Goal: Navigation & Orientation: Find specific page/section

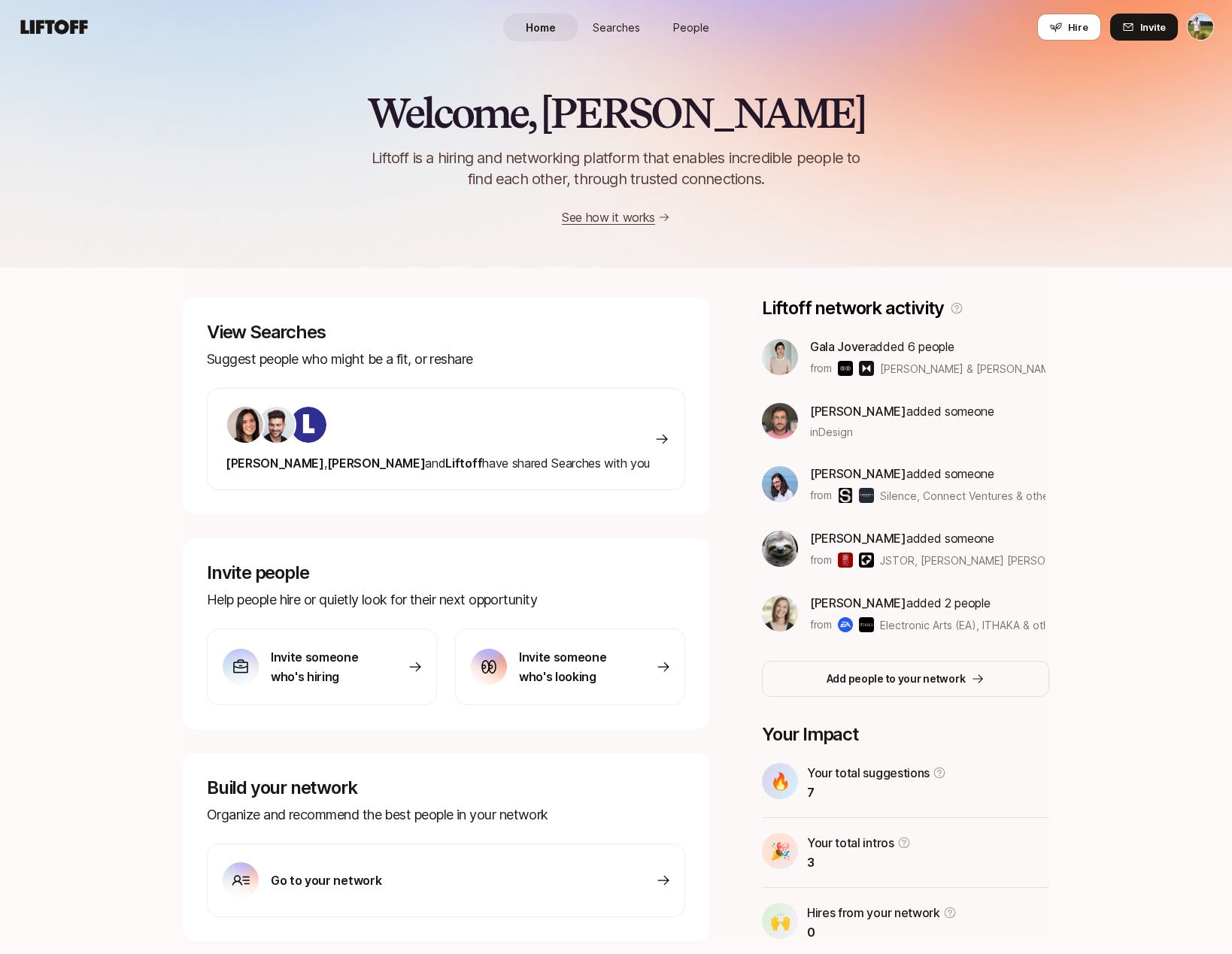
click at [625, 27] on span "Searches" at bounding box center [616, 27] width 47 height 16
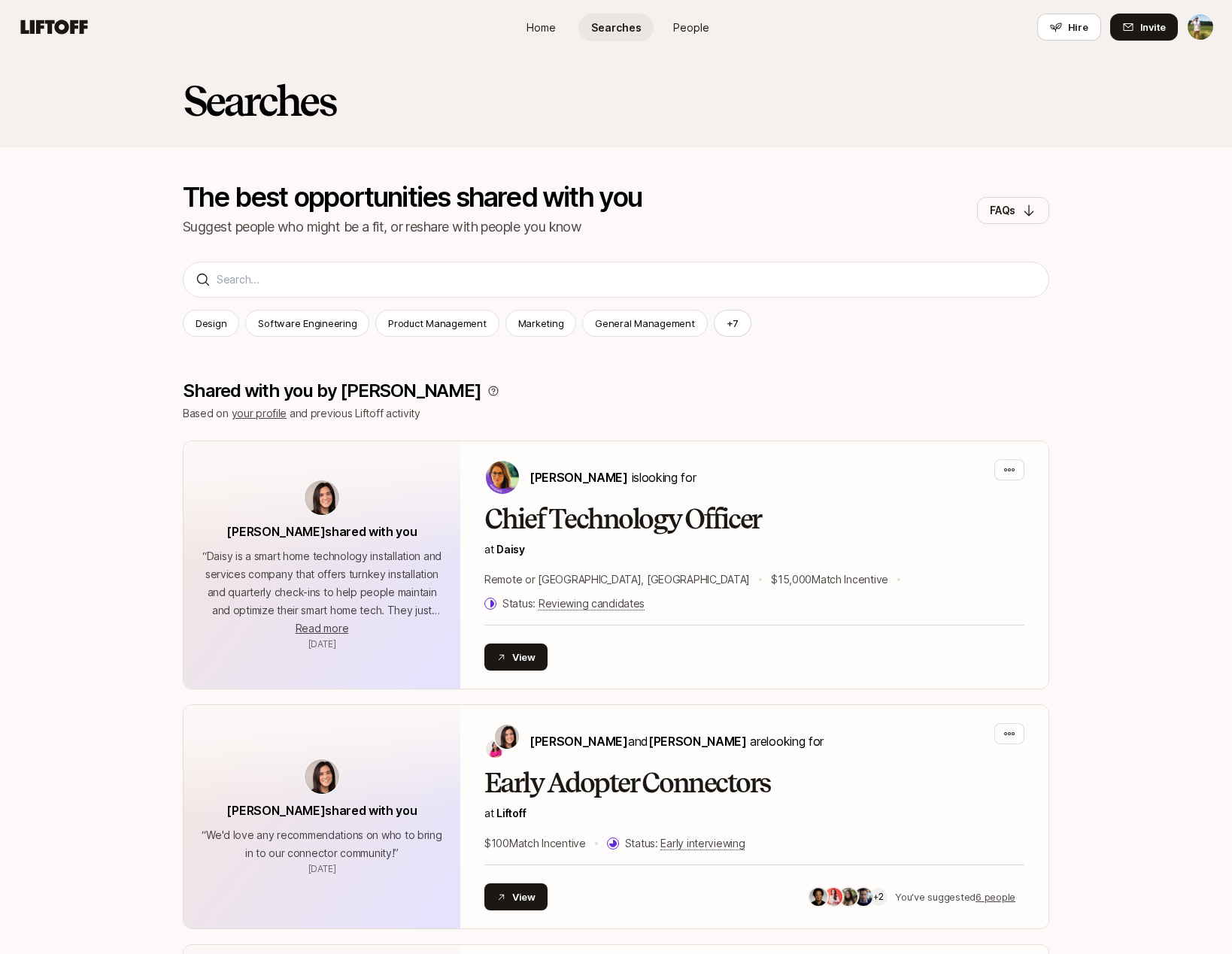
click at [544, 30] on span "Home" at bounding box center [541, 27] width 30 height 16
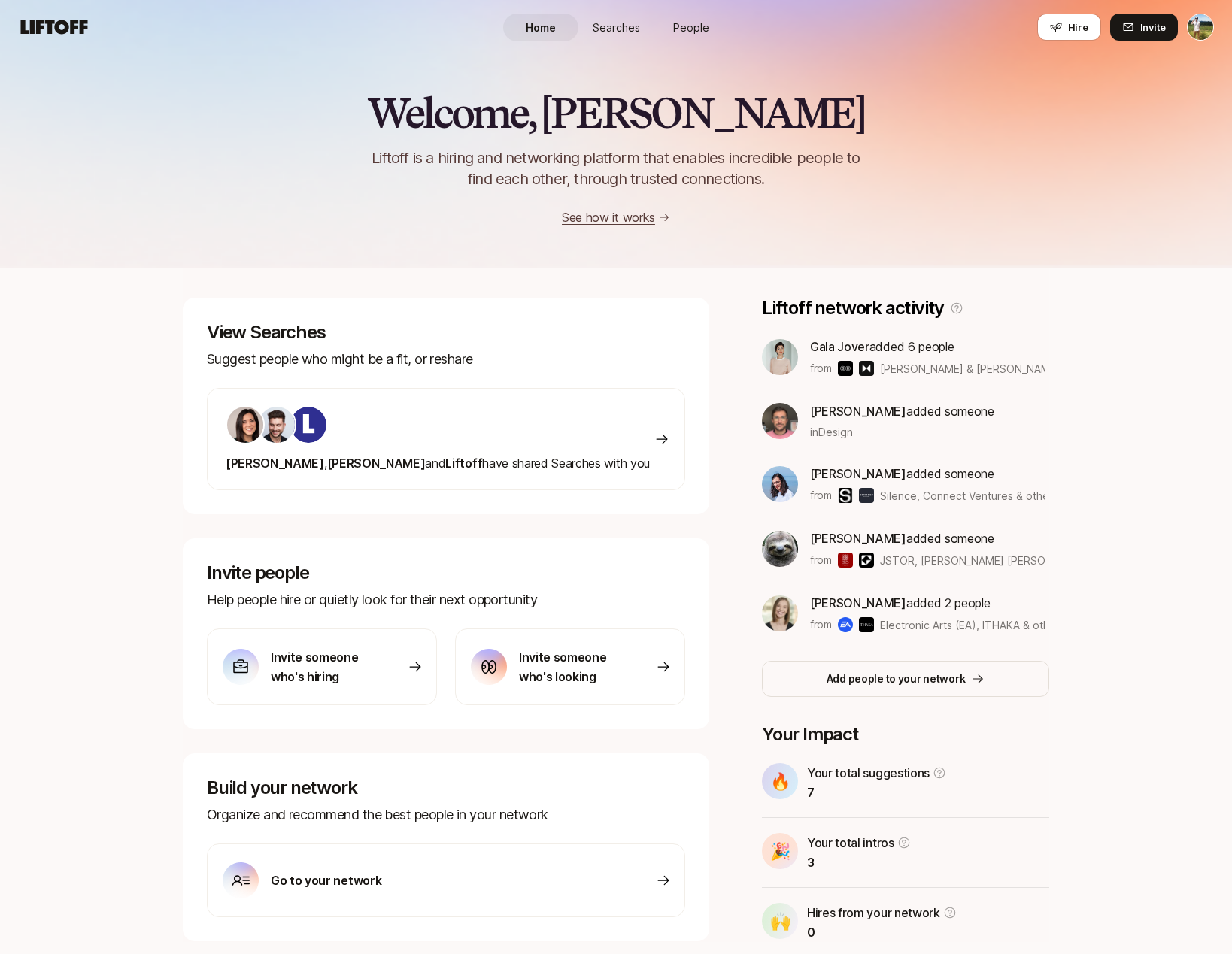
click at [609, 23] on span "Searches" at bounding box center [616, 27] width 47 height 16
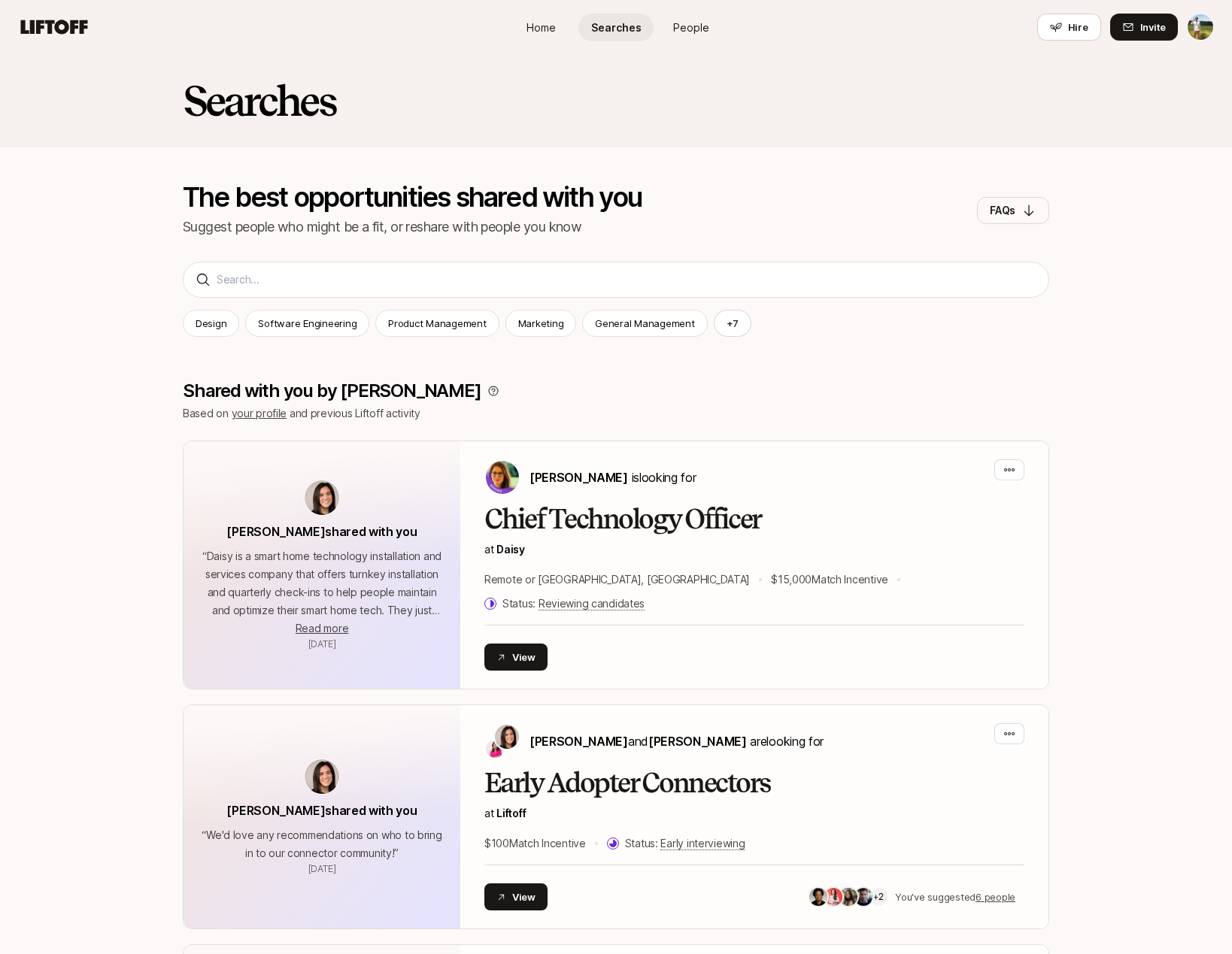
click at [548, 27] on span "Home" at bounding box center [541, 27] width 30 height 16
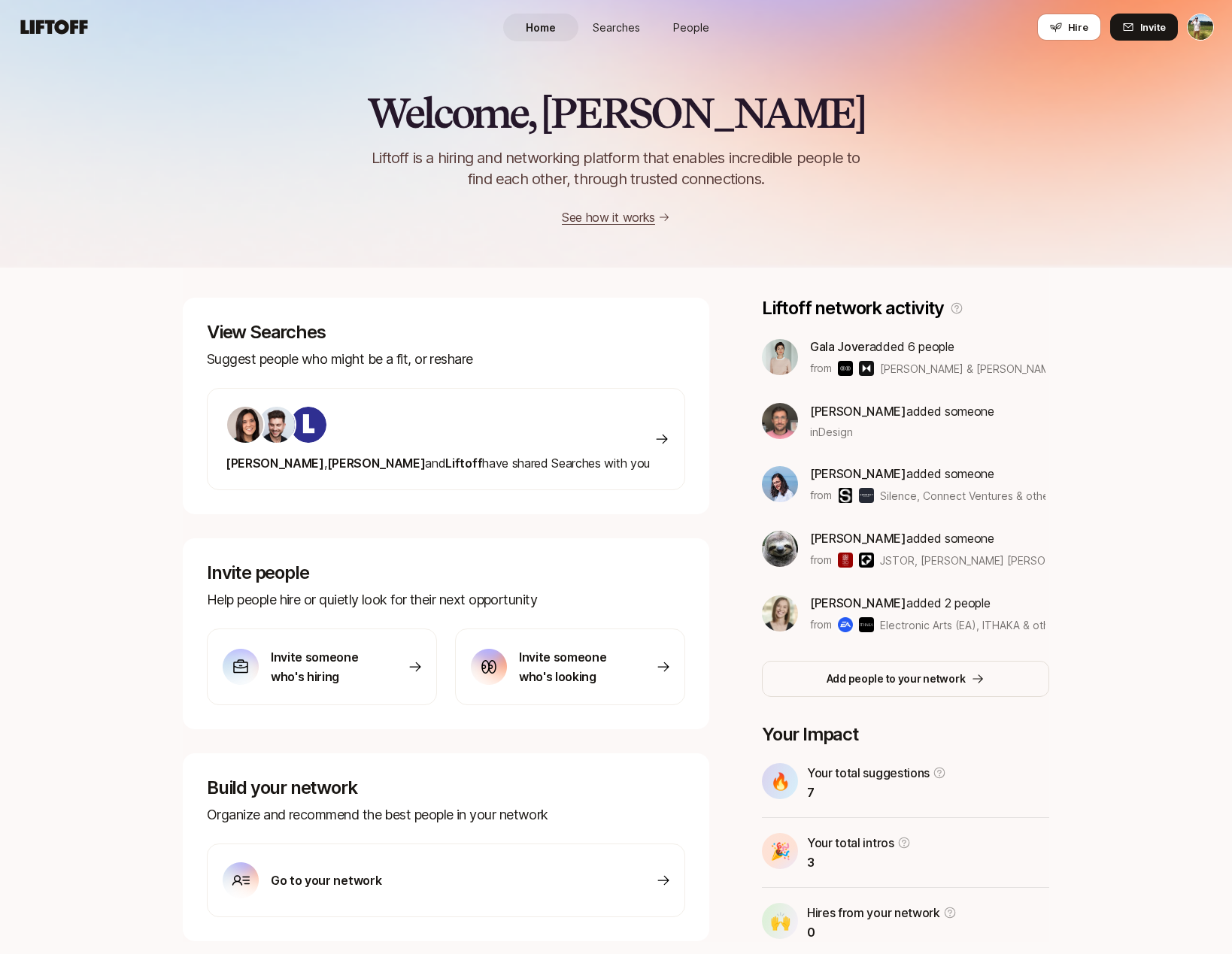
click at [606, 27] on span "Searches" at bounding box center [616, 27] width 47 height 16
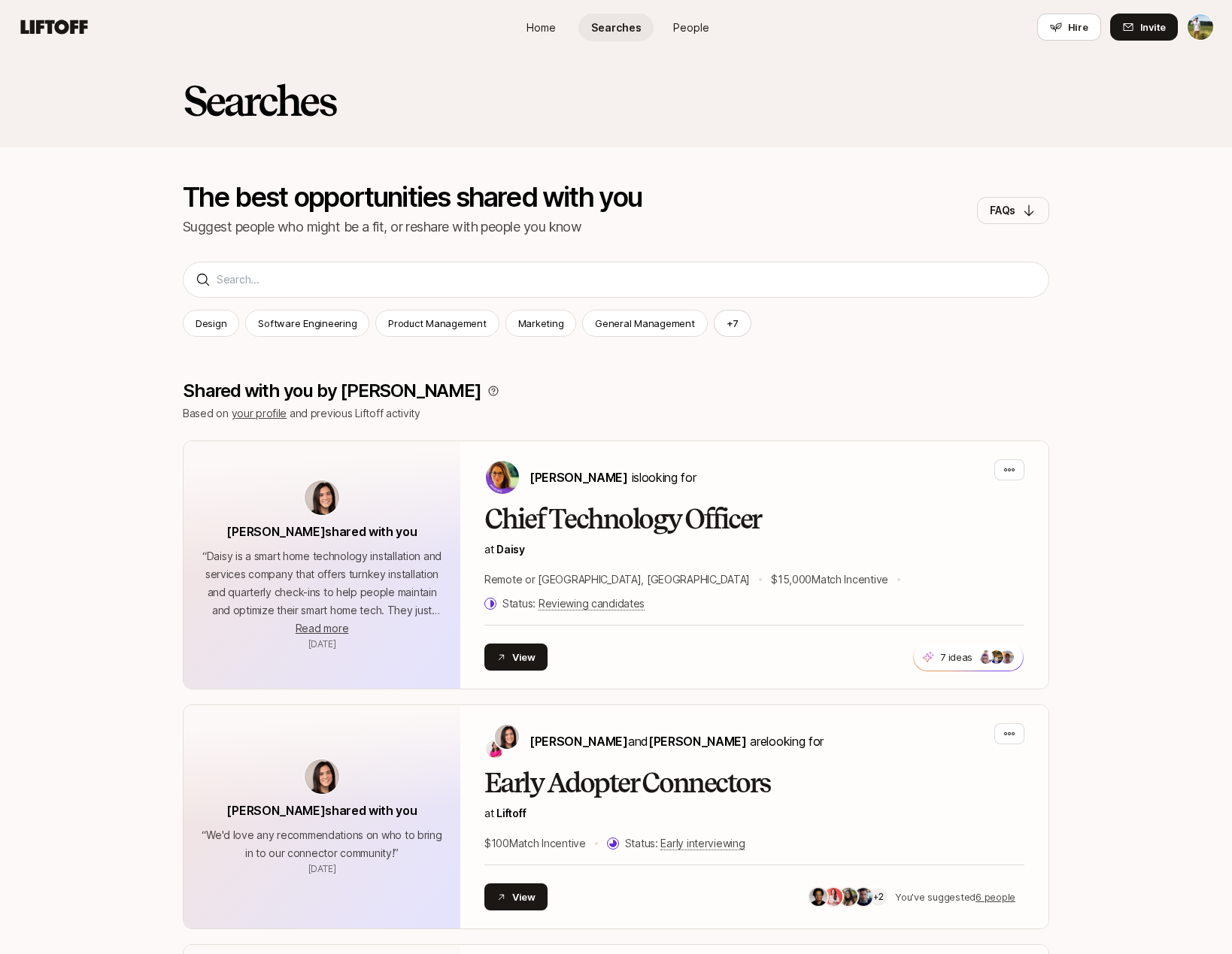
click at [549, 28] on span "Home" at bounding box center [541, 27] width 30 height 16
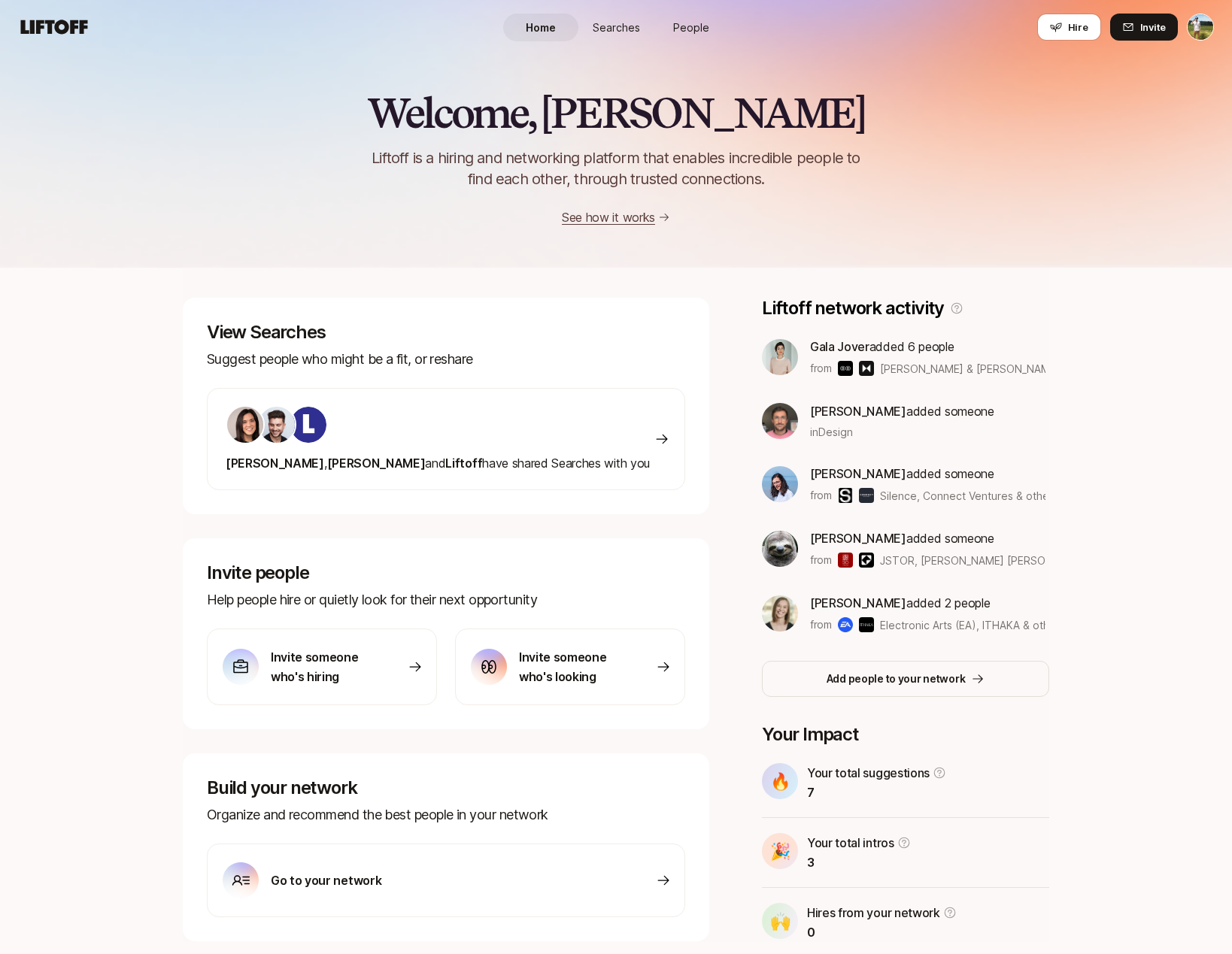
click at [612, 30] on span "Searches" at bounding box center [616, 27] width 47 height 16
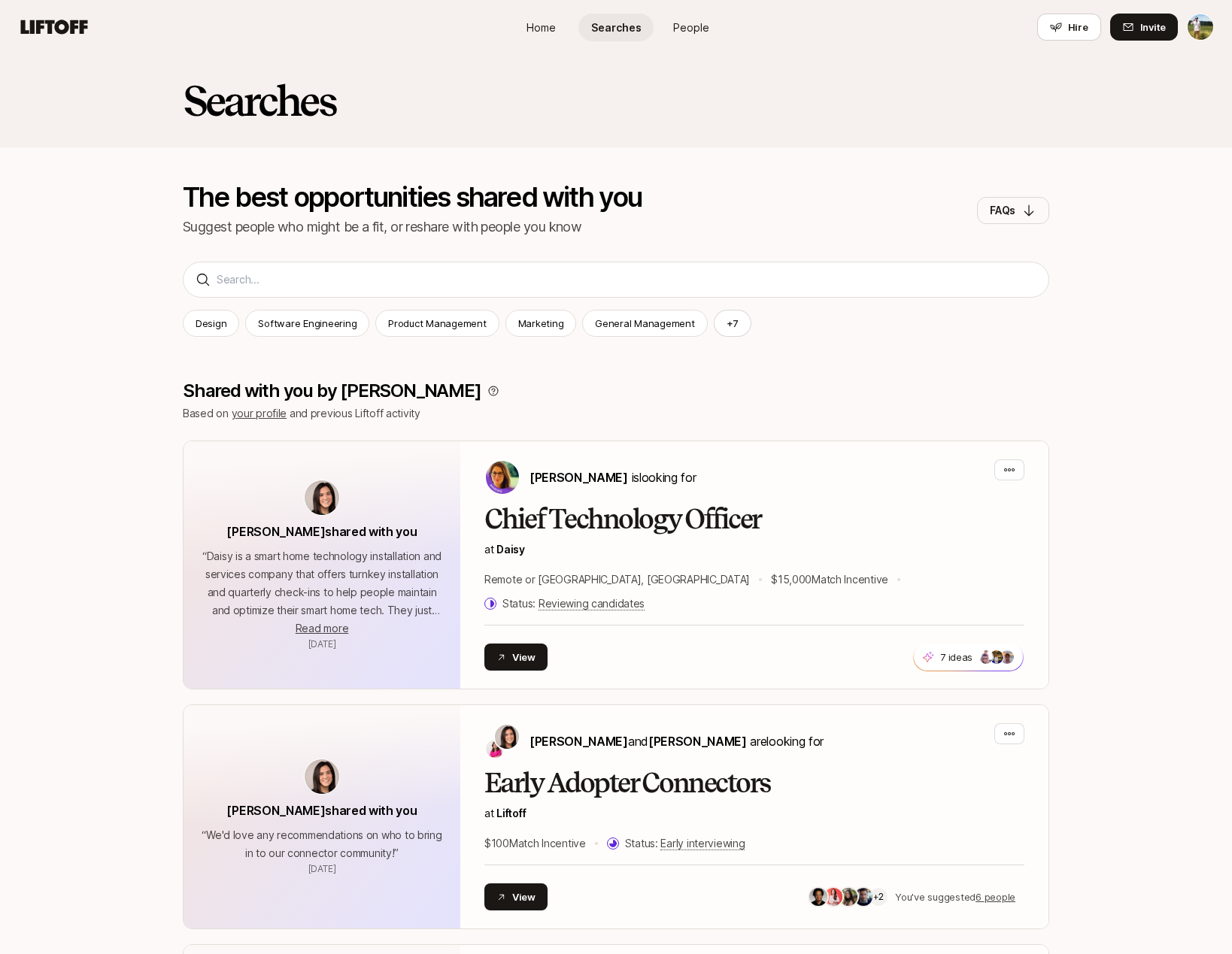
click at [545, 30] on span "Home" at bounding box center [541, 27] width 30 height 16
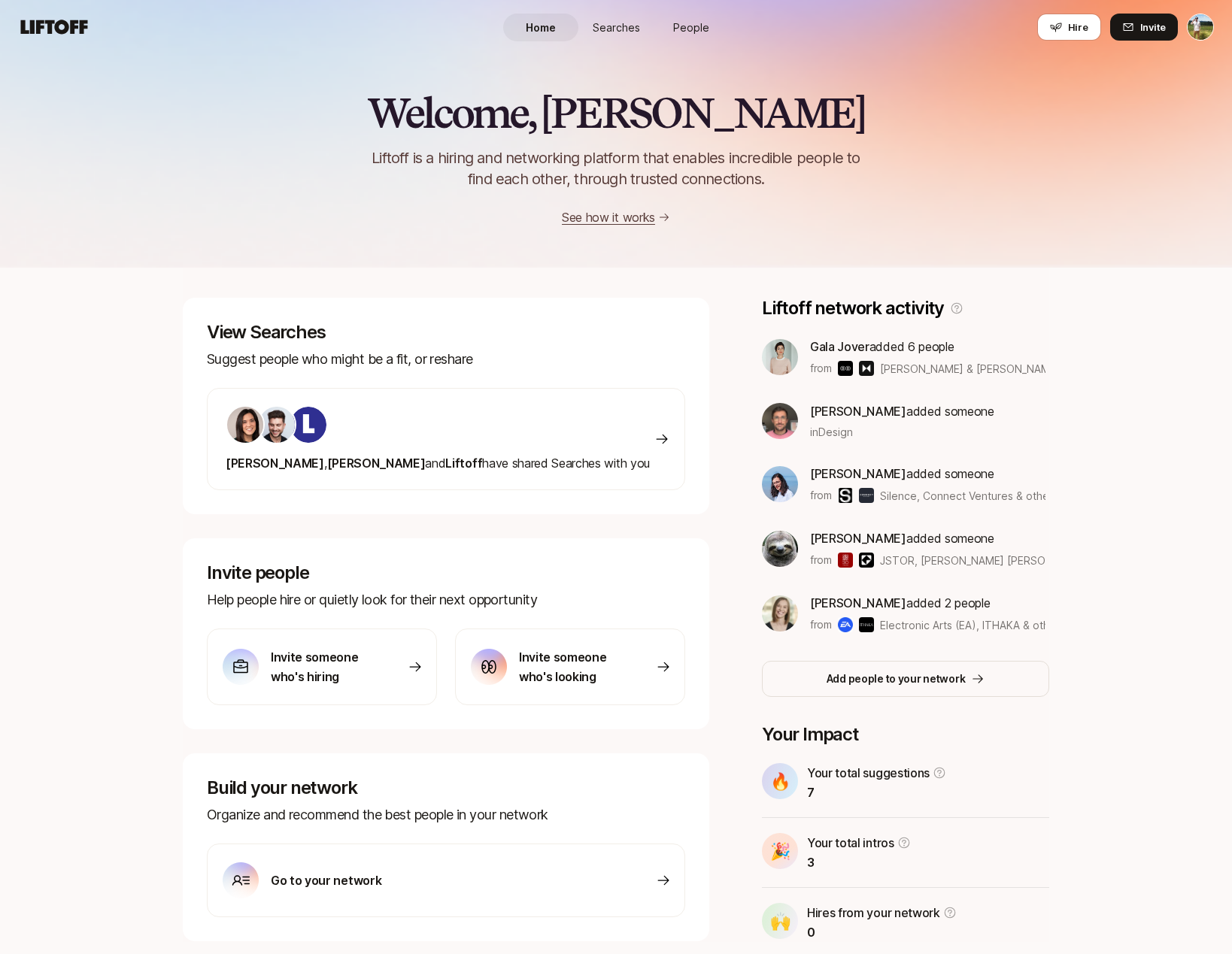
click at [614, 27] on span "Searches" at bounding box center [616, 27] width 47 height 16
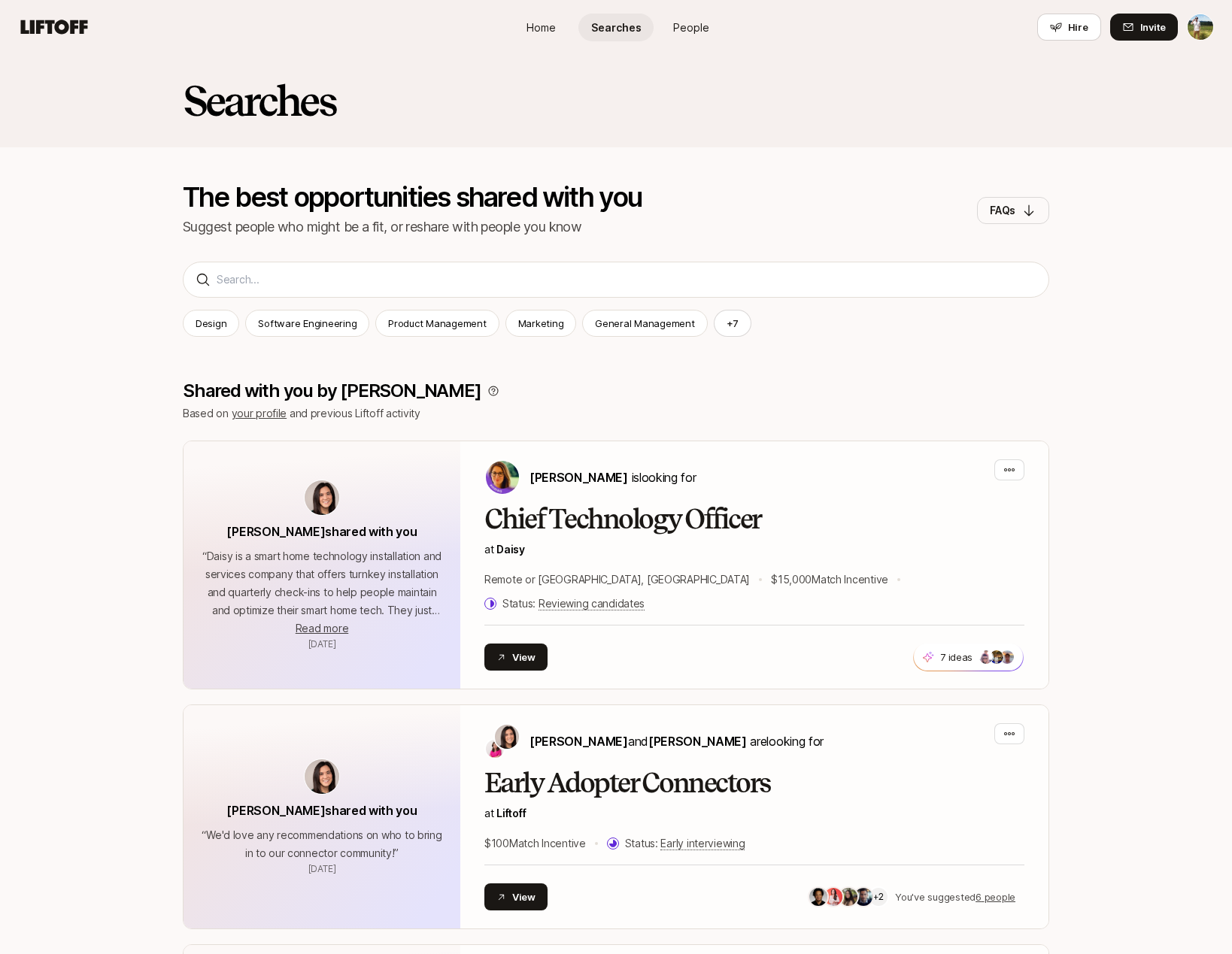
click at [705, 30] on span "People" at bounding box center [691, 27] width 36 height 16
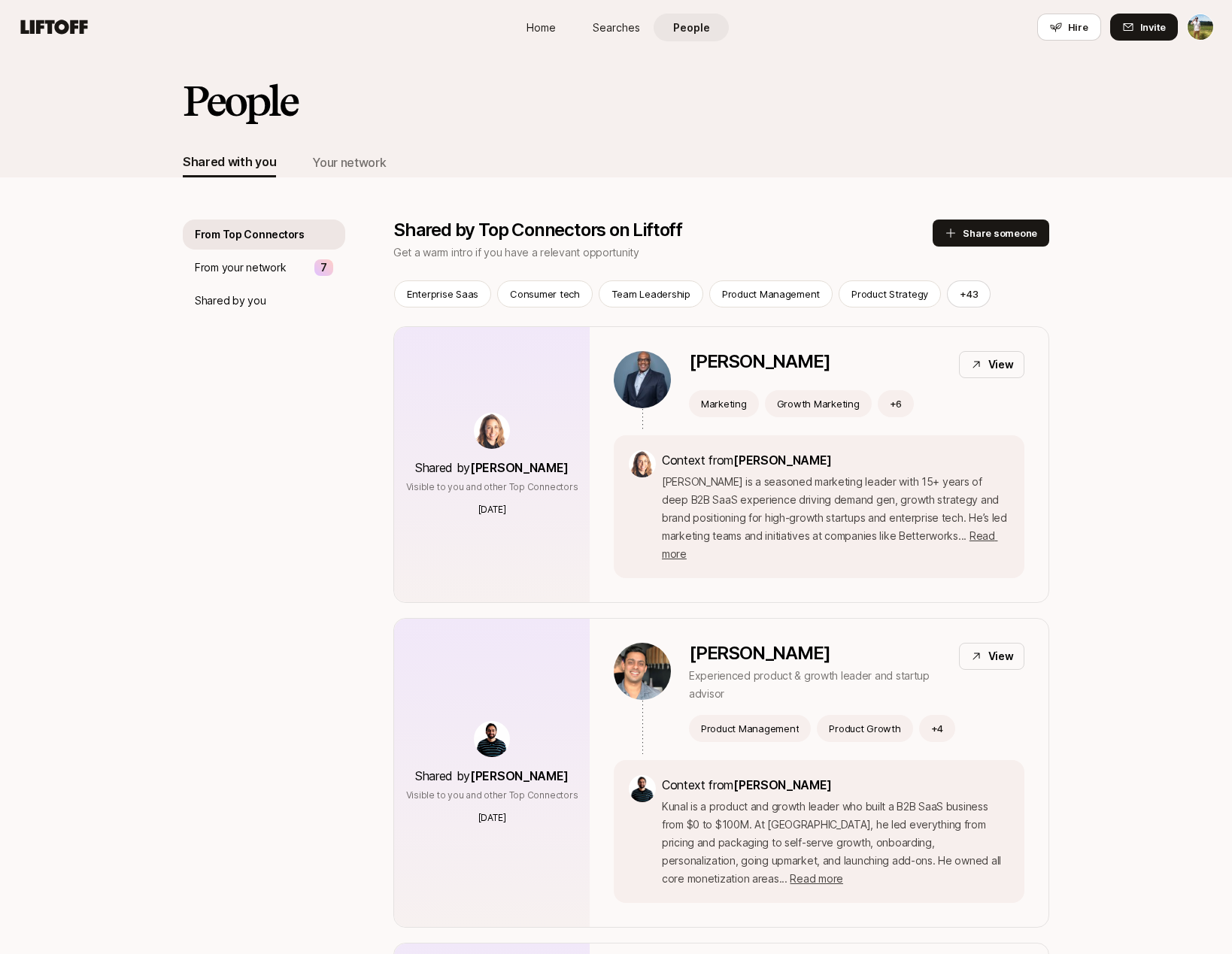
click at [600, 29] on span "Searches" at bounding box center [616, 27] width 47 height 16
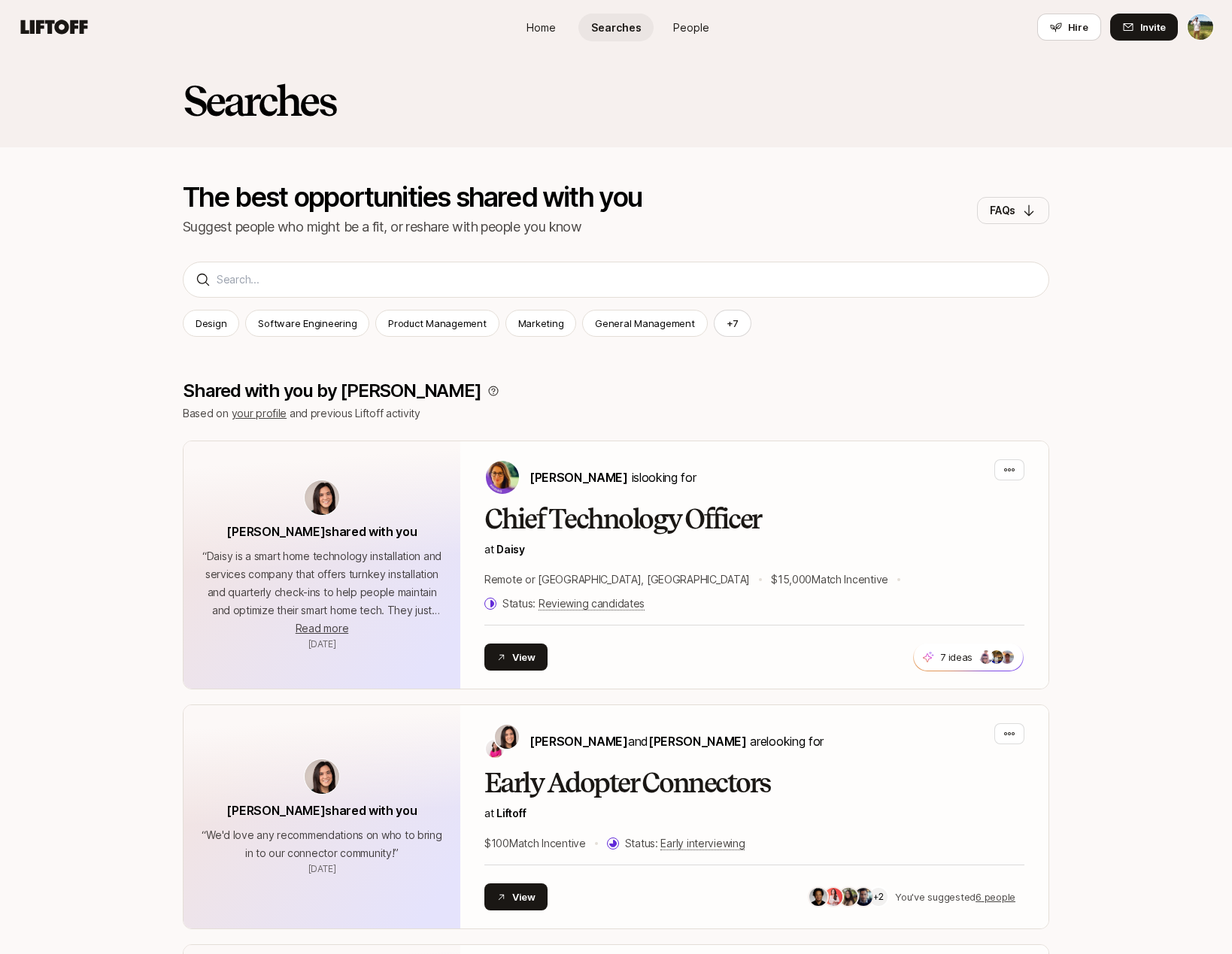
click at [527, 28] on span "Home" at bounding box center [541, 27] width 30 height 16
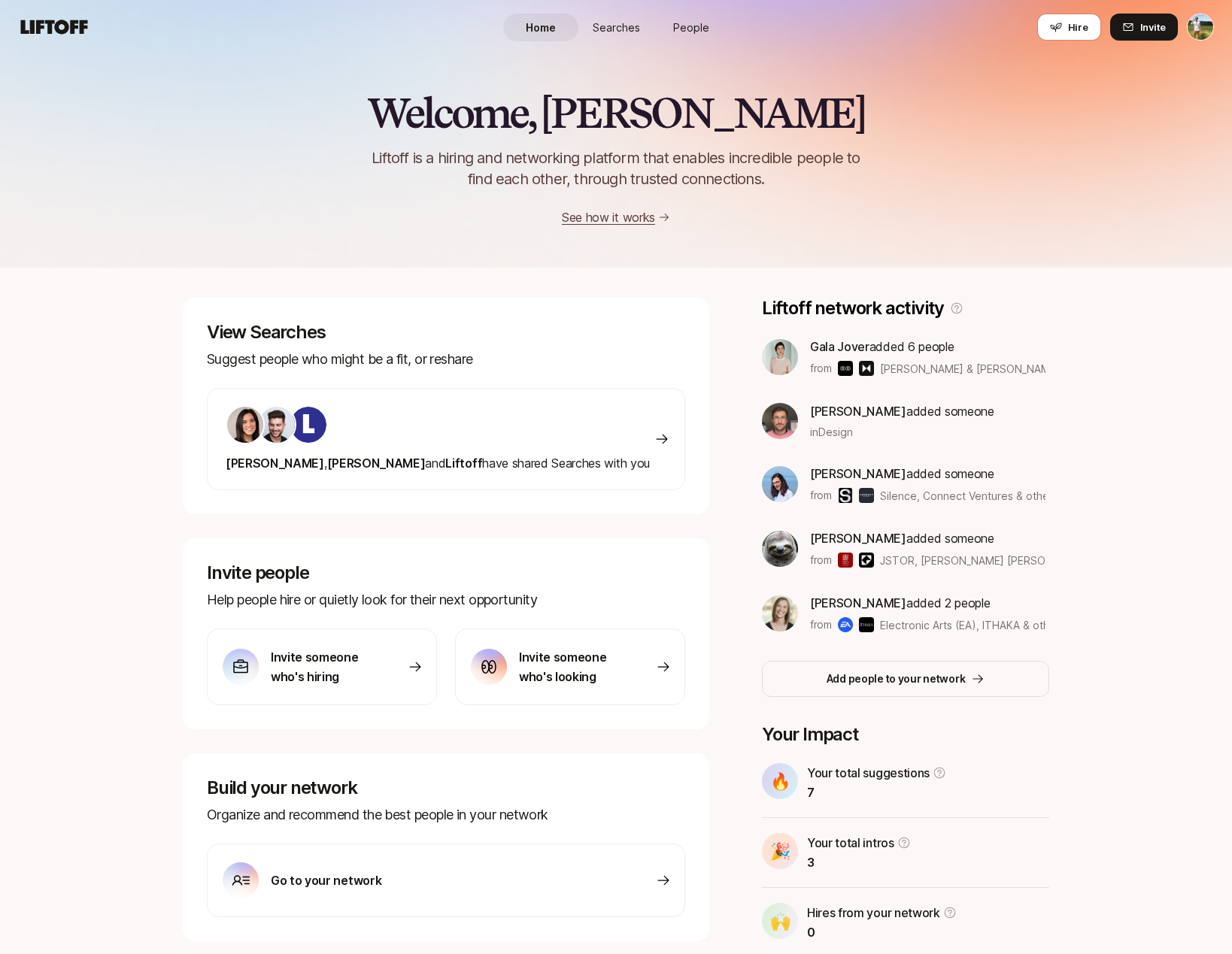
click at [629, 19] on span "Searches" at bounding box center [616, 27] width 47 height 16
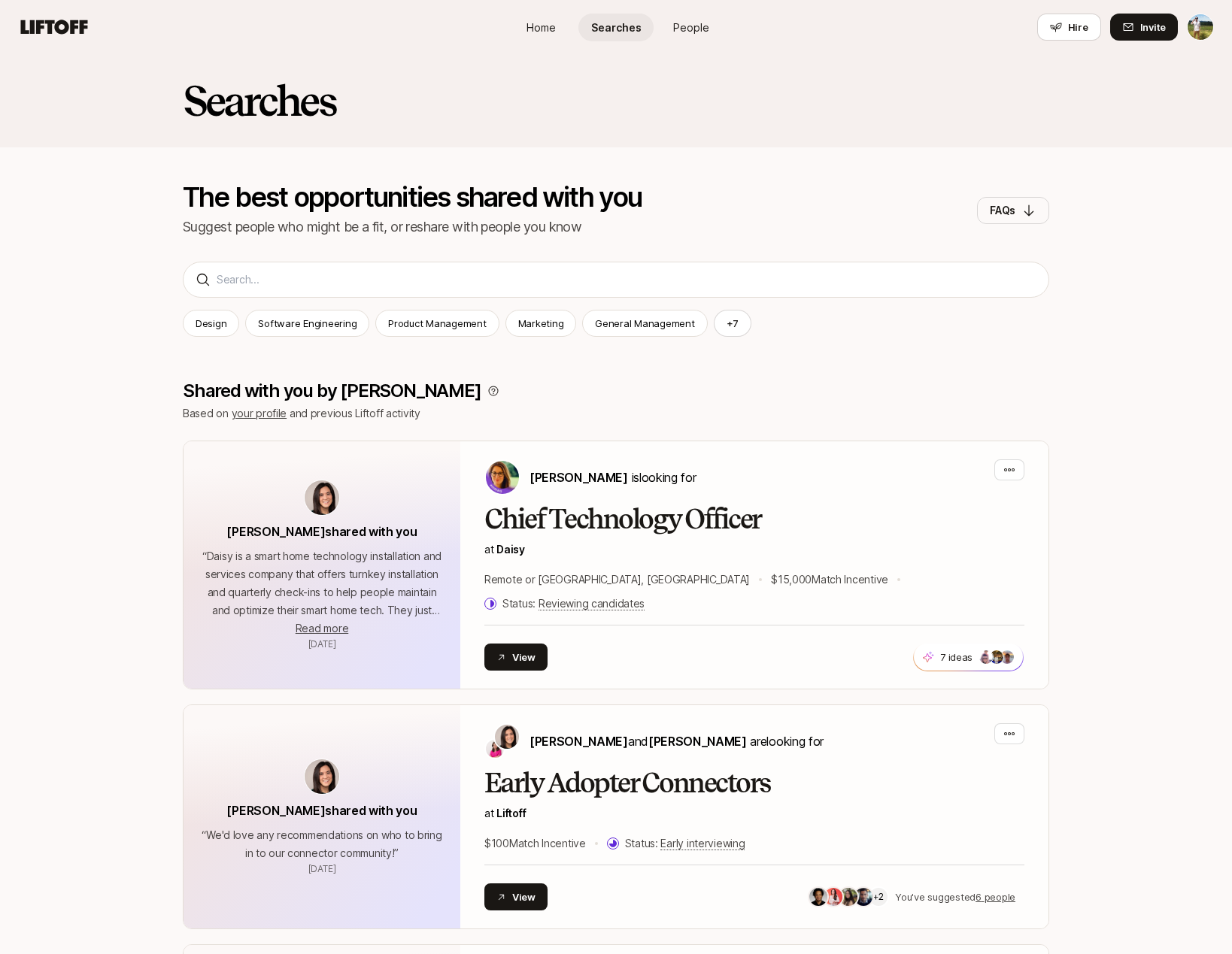
click at [531, 22] on span "Home" at bounding box center [541, 27] width 30 height 16
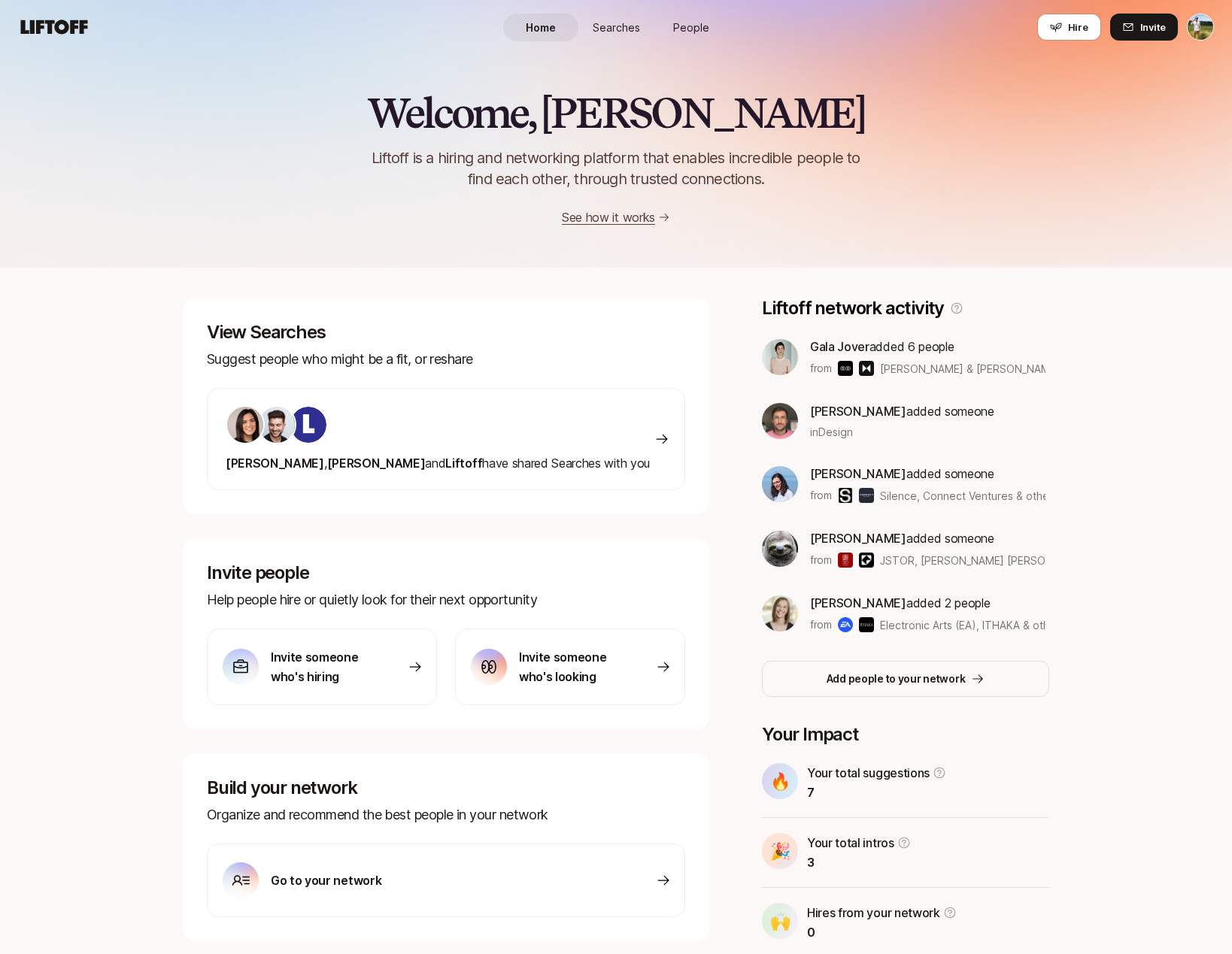
click at [689, 22] on span "People" at bounding box center [691, 27] width 36 height 16
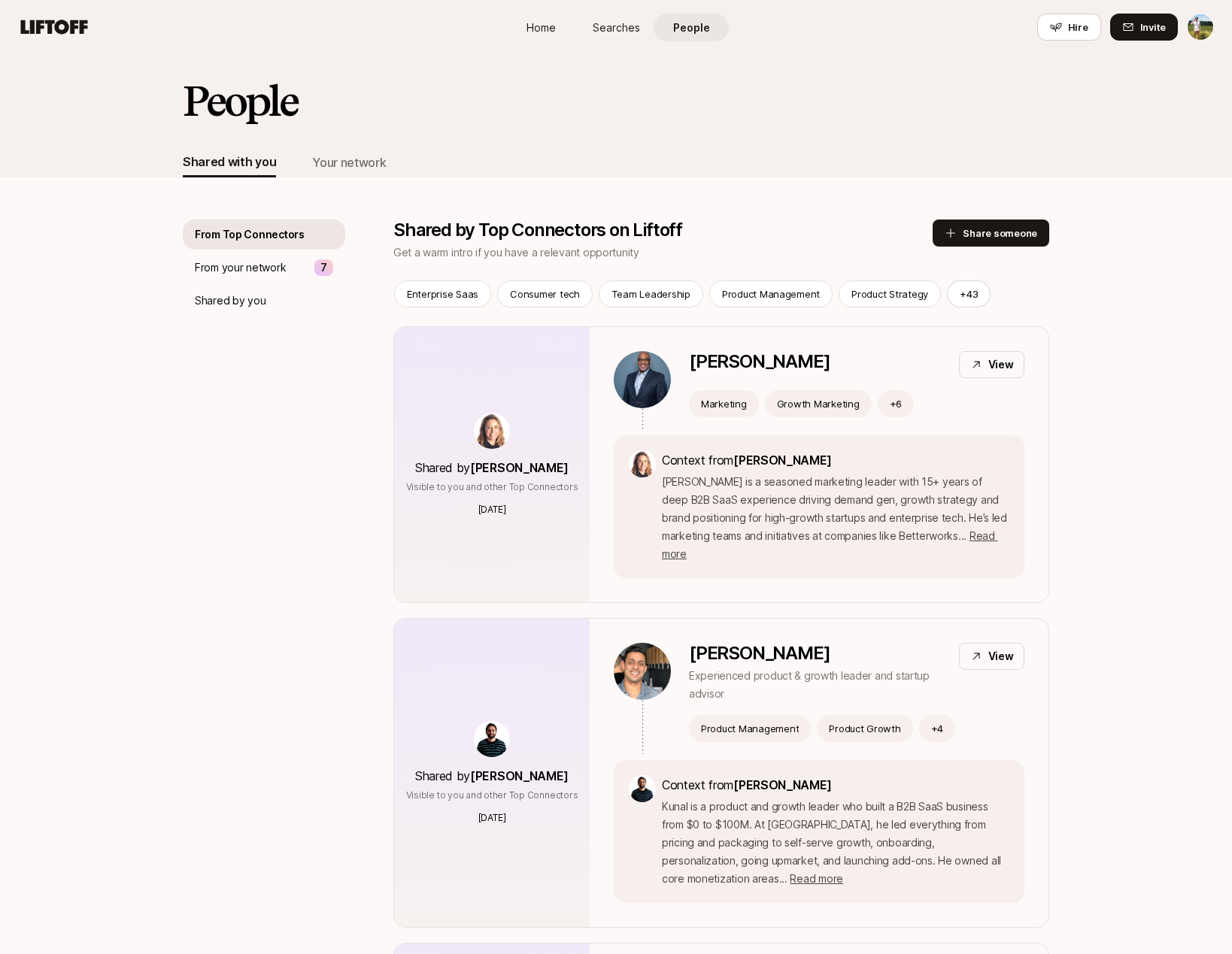
click at [524, 32] on link "Home" at bounding box center [541, 28] width 76 height 28
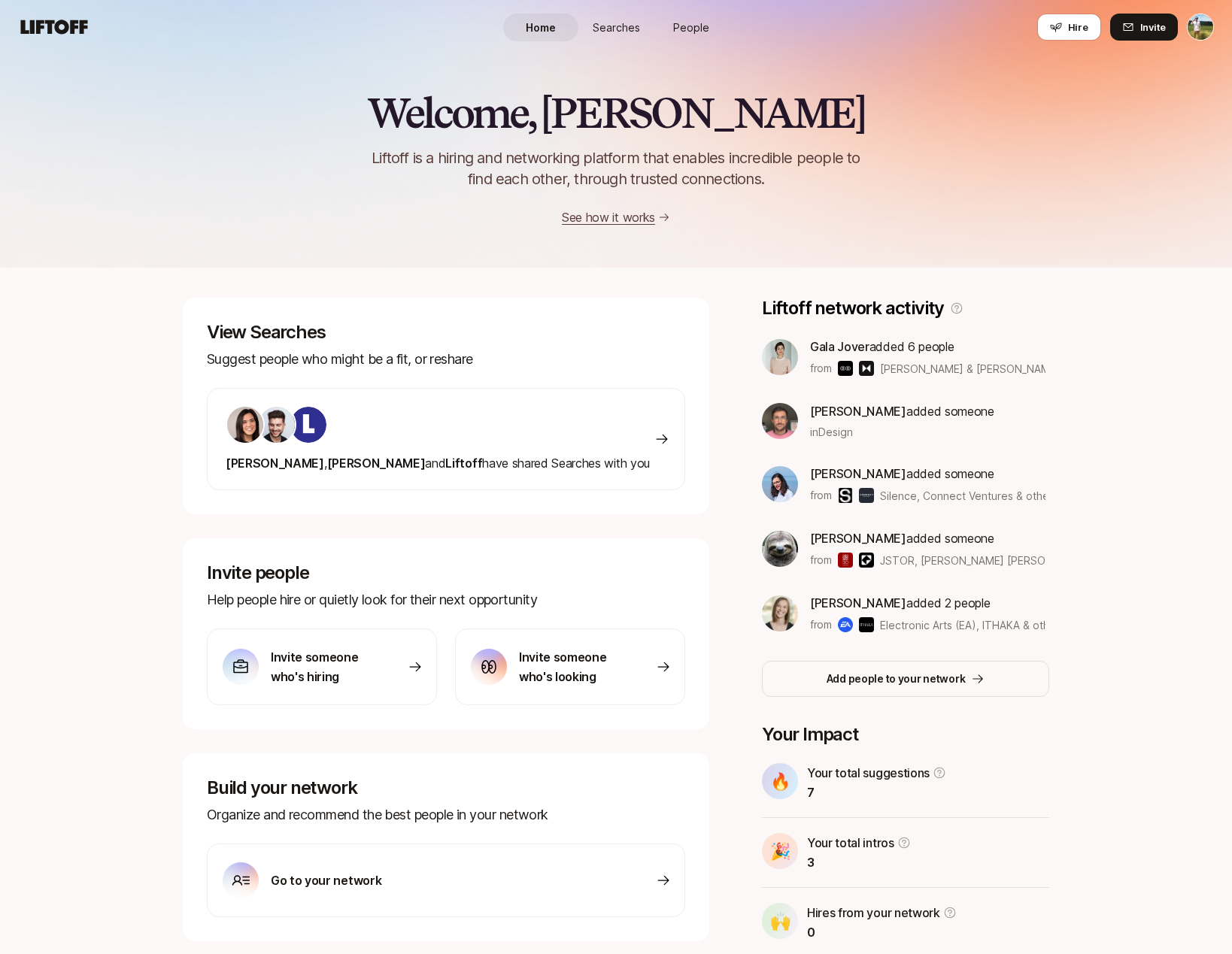
click at [710, 39] on link "People" at bounding box center [692, 28] width 76 height 28
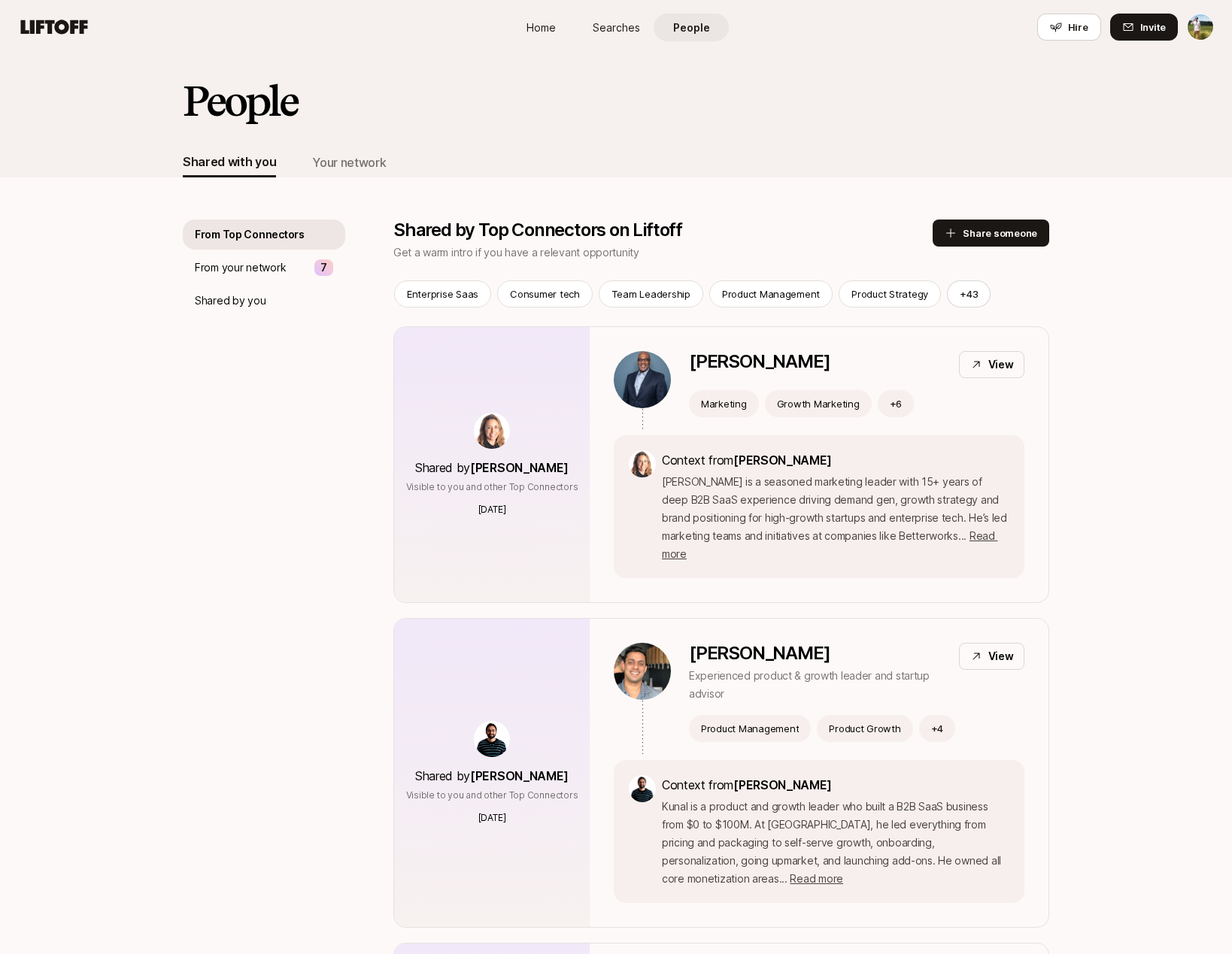
click at [616, 35] on span "Searches" at bounding box center [616, 27] width 47 height 16
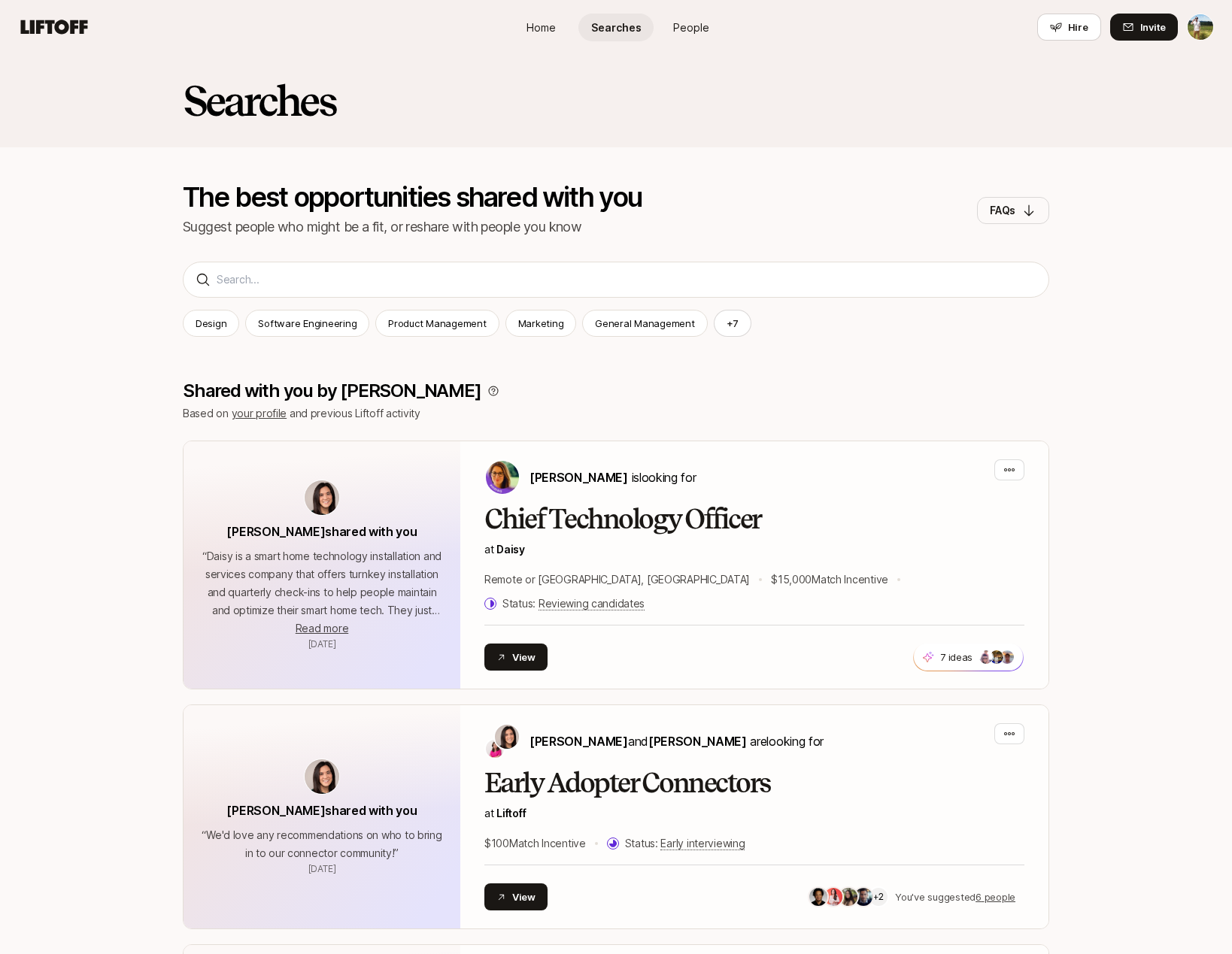
click at [564, 33] on link "Home" at bounding box center [541, 28] width 76 height 28
